Goal: Browse casually: Explore the website without a specific task or goal

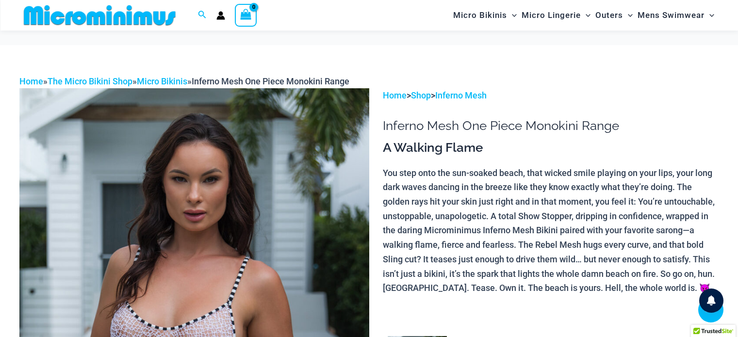
scroll to position [573, 0]
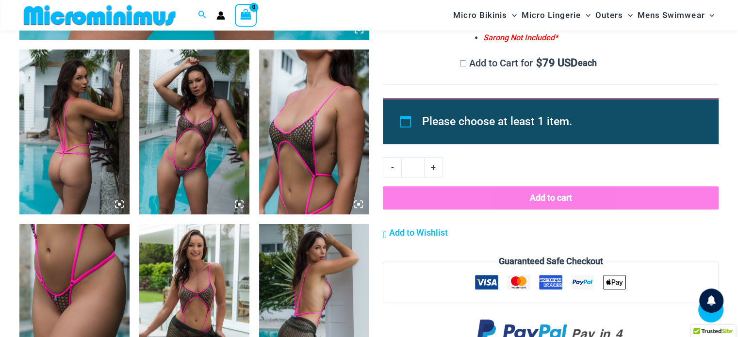
click at [207, 131] on img at bounding box center [194, 131] width 110 height 165
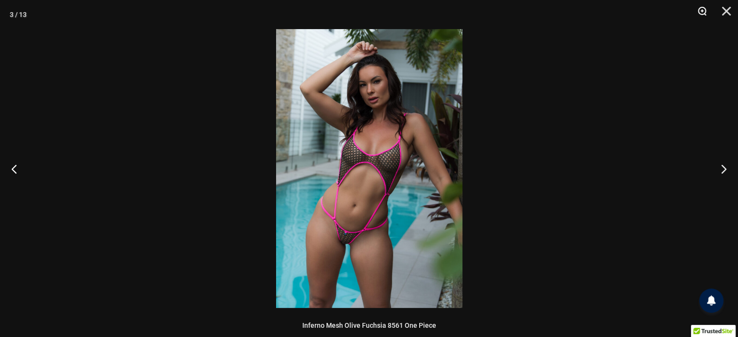
click at [697, 6] on button "Zoom" at bounding box center [698, 14] width 24 height 29
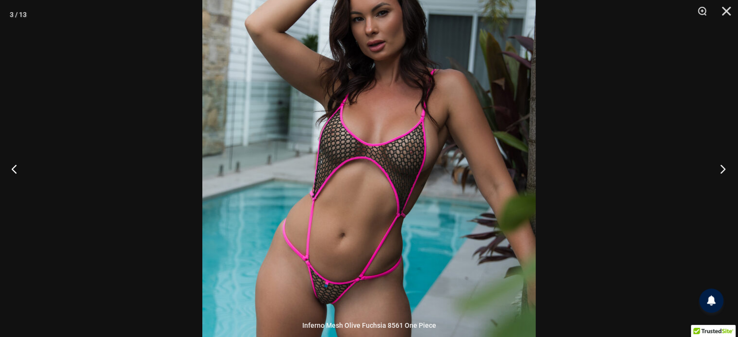
click at [725, 169] on button "Next" at bounding box center [720, 169] width 36 height 49
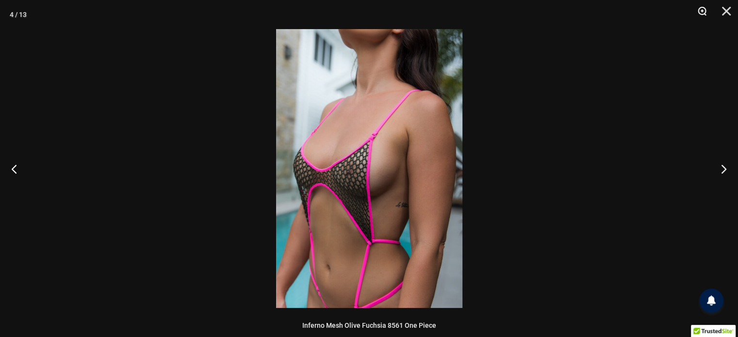
click at [702, 3] on button "Zoom" at bounding box center [698, 14] width 24 height 29
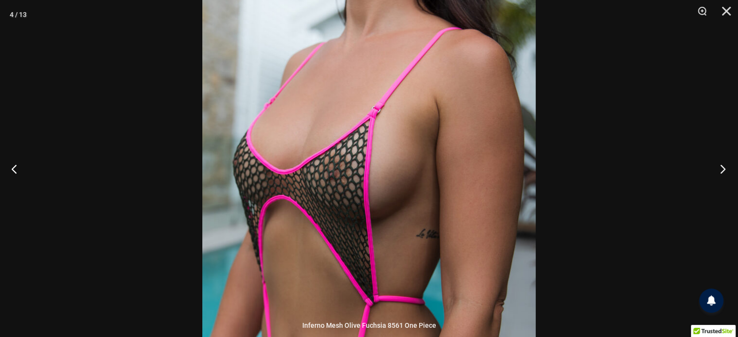
click at [719, 170] on button "Next" at bounding box center [720, 169] width 36 height 49
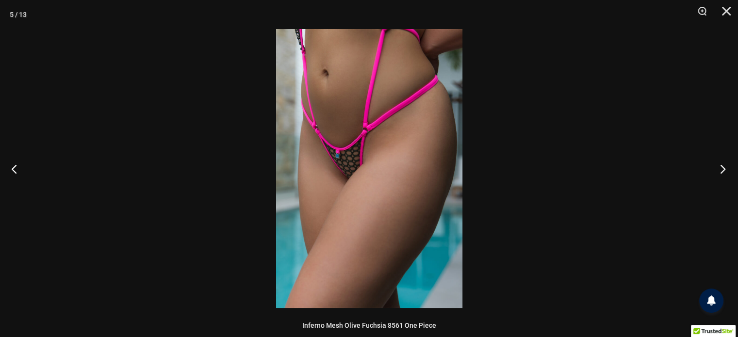
click at [719, 170] on button "Next" at bounding box center [720, 169] width 36 height 49
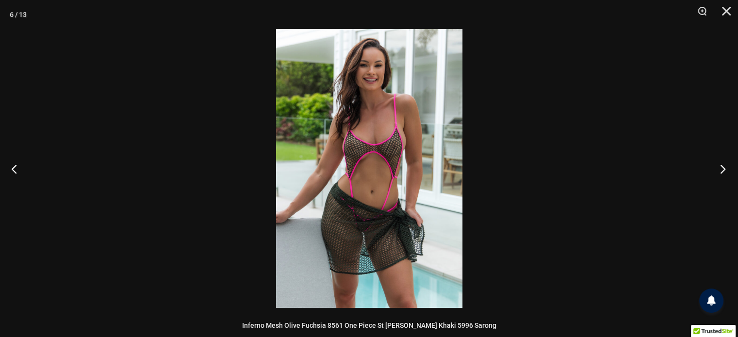
click at [719, 170] on button "Next" at bounding box center [720, 169] width 36 height 49
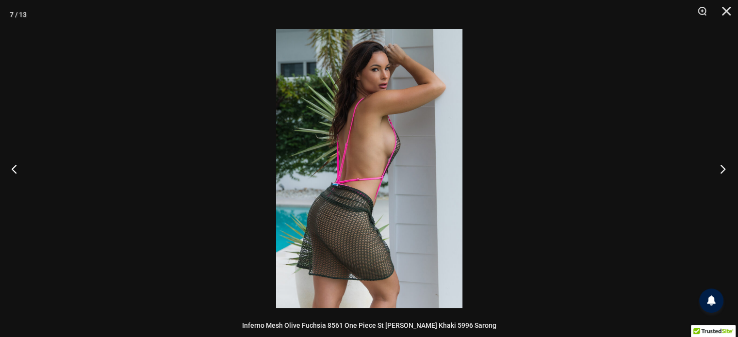
click at [719, 170] on button "Next" at bounding box center [720, 169] width 36 height 49
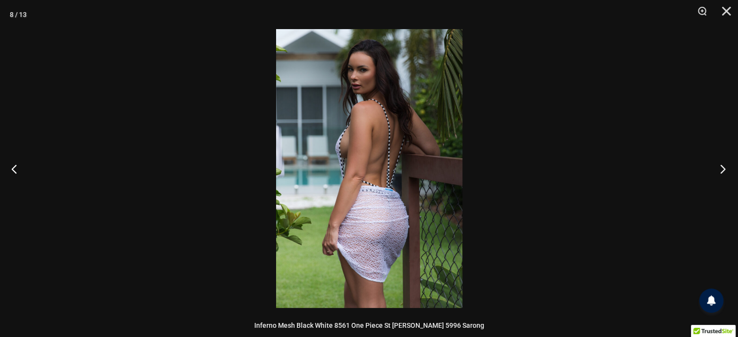
click at [719, 170] on button "Next" at bounding box center [720, 169] width 36 height 49
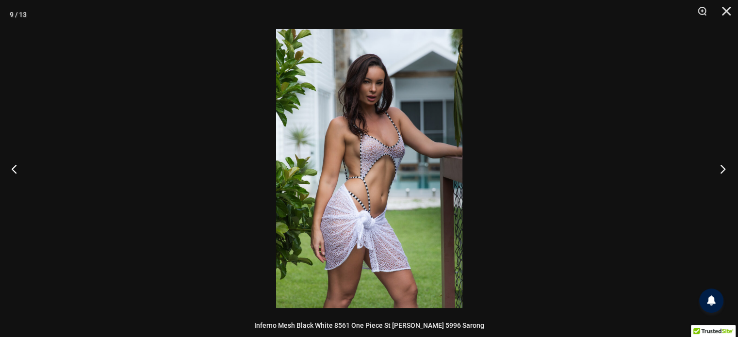
click at [719, 170] on button "Next" at bounding box center [720, 169] width 36 height 49
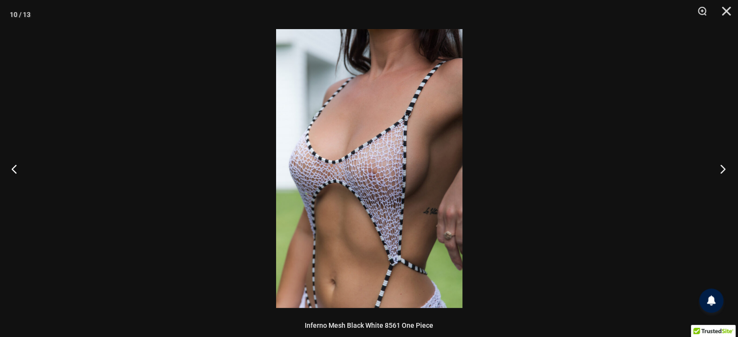
click at [719, 170] on button "Next" at bounding box center [720, 169] width 36 height 49
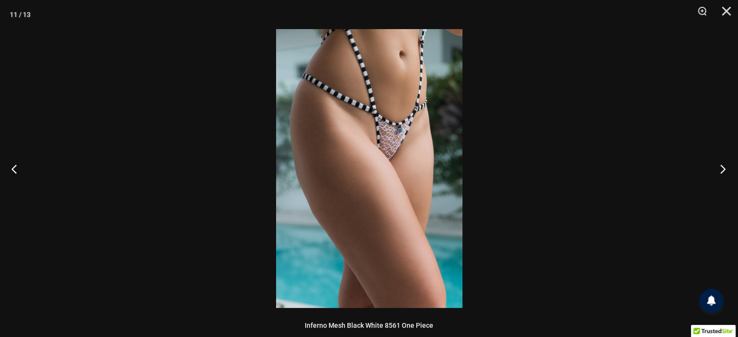
click at [719, 170] on button "Next" at bounding box center [720, 169] width 36 height 49
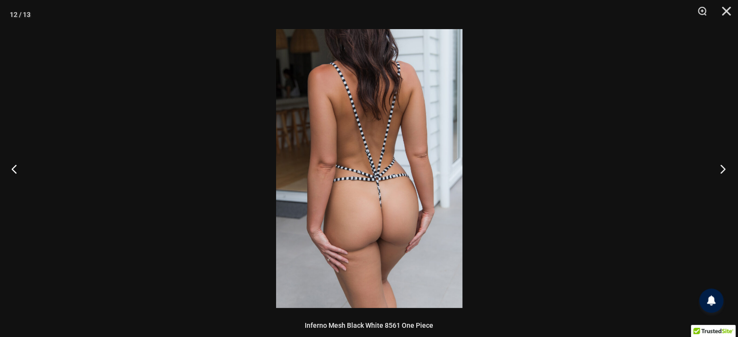
click at [719, 171] on button "Next" at bounding box center [720, 169] width 36 height 49
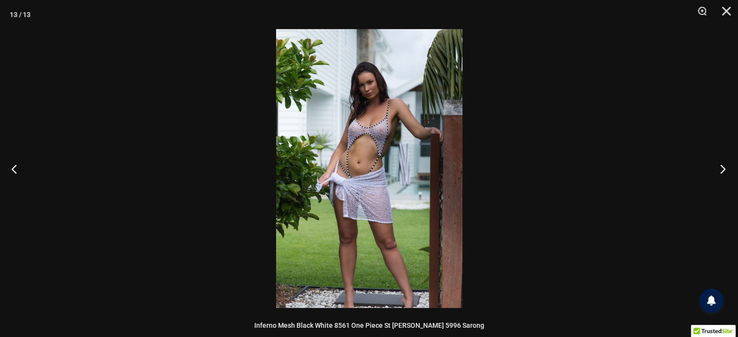
click at [719, 171] on button "Next" at bounding box center [720, 169] width 36 height 49
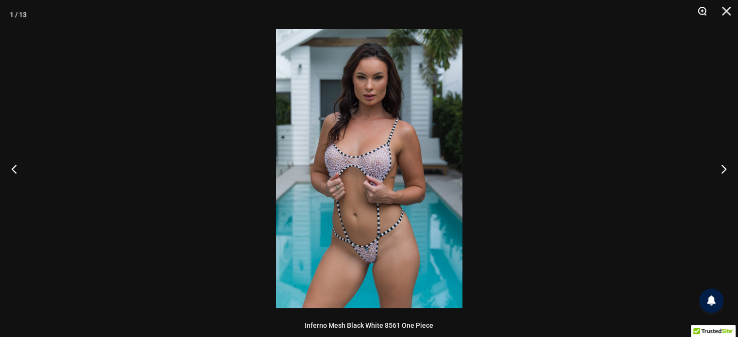
click at [697, 12] on button "Zoom" at bounding box center [698, 14] width 24 height 29
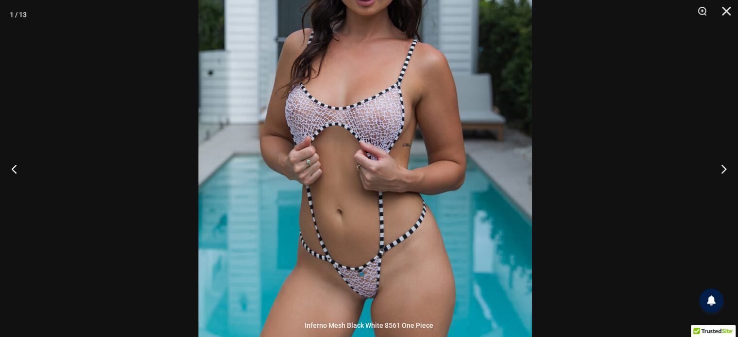
click at [536, 131] on div at bounding box center [369, 168] width 738 height 337
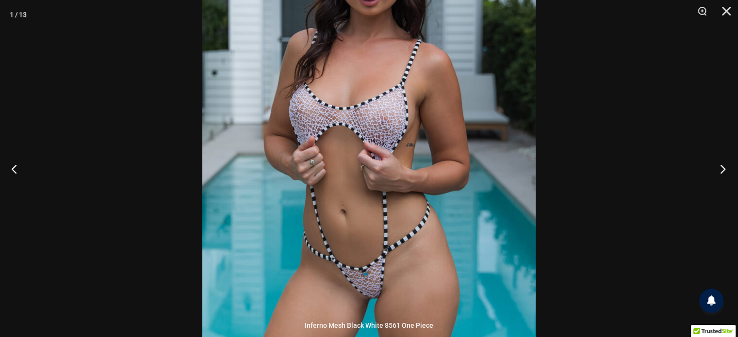
click at [722, 164] on button "Next" at bounding box center [720, 169] width 36 height 49
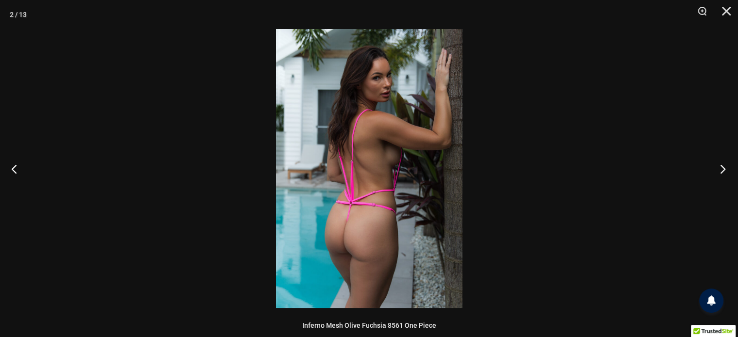
click at [722, 164] on button "Next" at bounding box center [720, 169] width 36 height 49
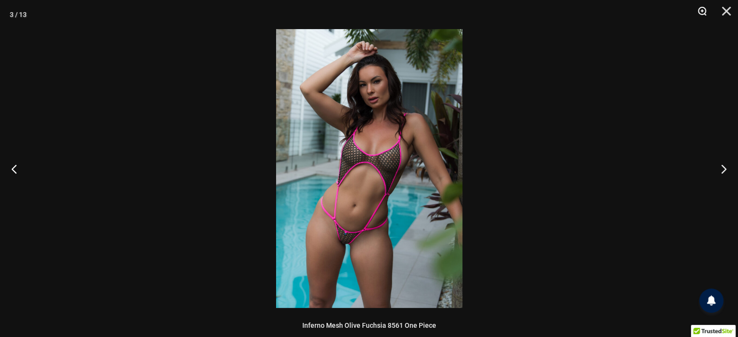
click at [699, 4] on button "Zoom" at bounding box center [698, 14] width 24 height 29
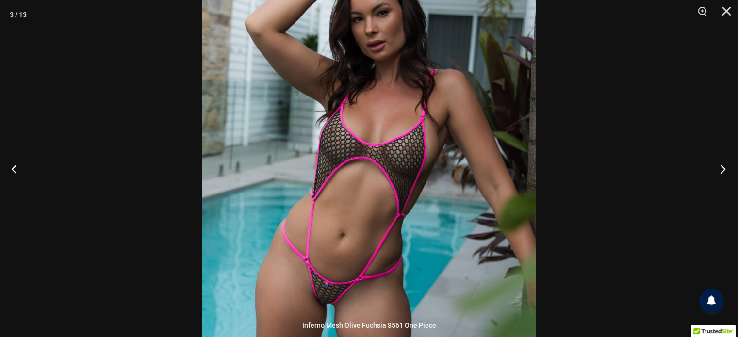
click at [722, 171] on button "Next" at bounding box center [720, 169] width 36 height 49
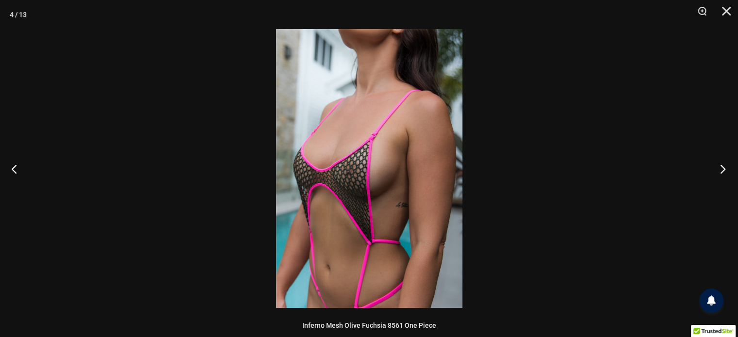
click at [722, 171] on button "Next" at bounding box center [720, 169] width 36 height 49
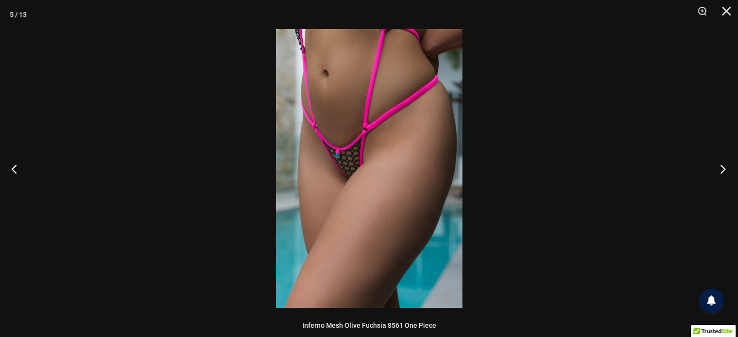
click at [722, 171] on button "Next" at bounding box center [720, 169] width 36 height 49
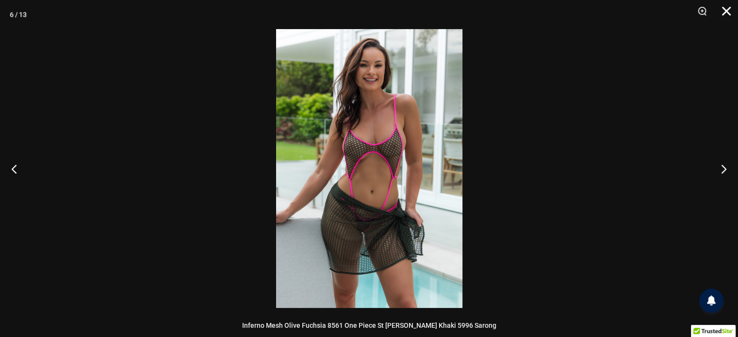
click at [731, 8] on button "Close" at bounding box center [723, 14] width 24 height 29
